Goal: Check status: Check status

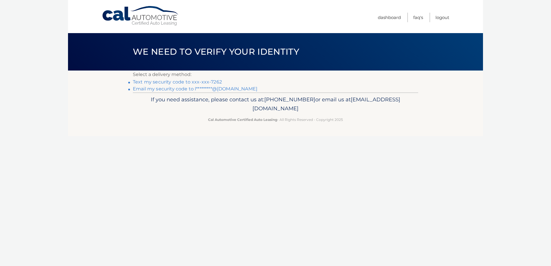
click at [159, 83] on link "Text my security code to xxx-xxx-7262" at bounding box center [177, 81] width 89 height 5
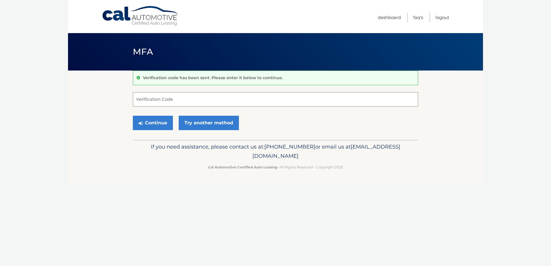
click at [155, 103] on input "Verification Code" at bounding box center [275, 99] width 285 height 14
type input "881008"
click at [133, 116] on button "Continue" at bounding box center [153, 123] width 40 height 14
click at [138, 124] on button "Continue" at bounding box center [153, 123] width 40 height 14
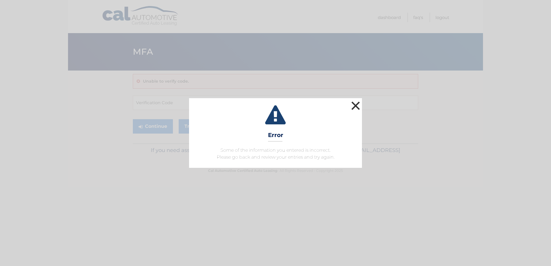
click at [351, 108] on button "×" at bounding box center [356, 106] width 12 height 12
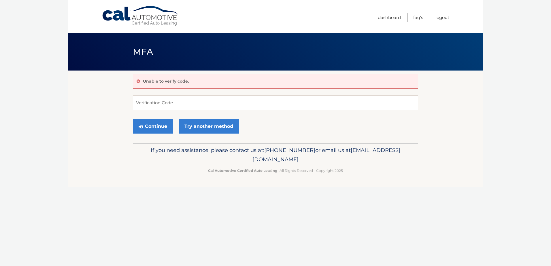
click at [157, 103] on input "Verification Code" at bounding box center [275, 103] width 285 height 14
type input "881008"
click at [133, 119] on button "Continue" at bounding box center [153, 126] width 40 height 14
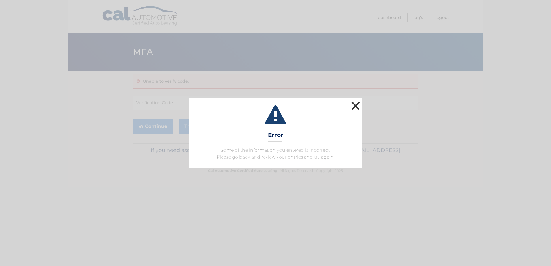
click at [352, 101] on button "×" at bounding box center [356, 106] width 12 height 12
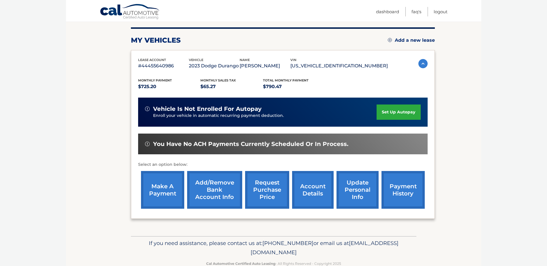
scroll to position [83, 0]
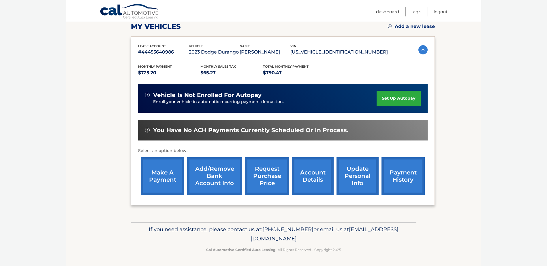
click at [410, 182] on link "payment history" at bounding box center [402, 176] width 43 height 38
